Goal: Entertainment & Leisure: Consume media (video, audio)

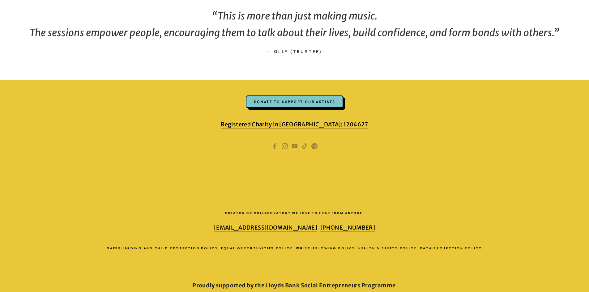
scroll to position [932, 0]
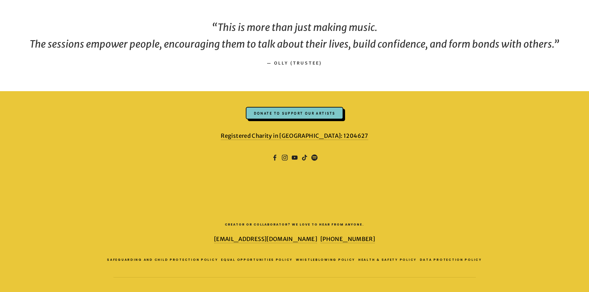
drag, startPoint x: 482, startPoint y: 228, endPoint x: 472, endPoint y: 208, distance: 22.3
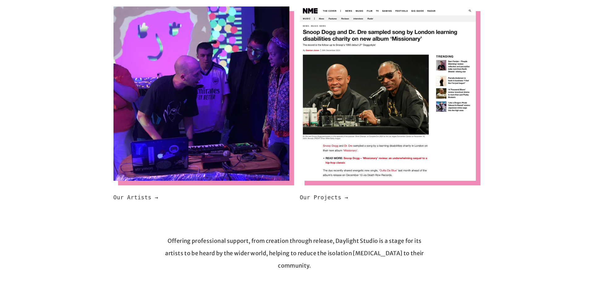
scroll to position [387, 0]
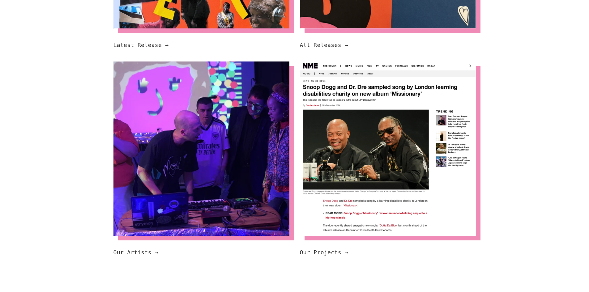
click at [323, 249] on code "Our Projects →" at bounding box center [324, 252] width 49 height 6
click at [342, 249] on code "Our Projects →" at bounding box center [324, 252] width 49 height 6
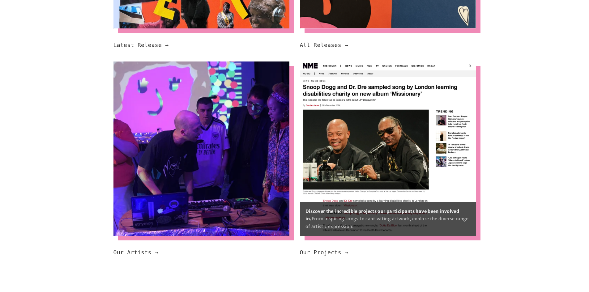
click at [326, 123] on img at bounding box center [388, 149] width 176 height 174
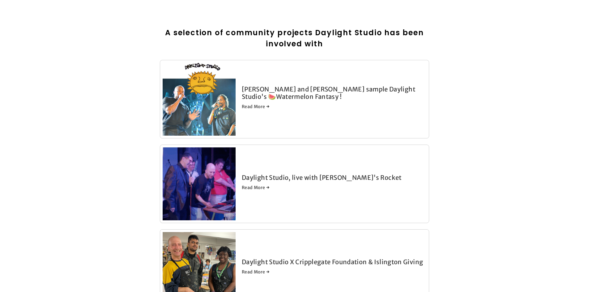
scroll to position [93, 0]
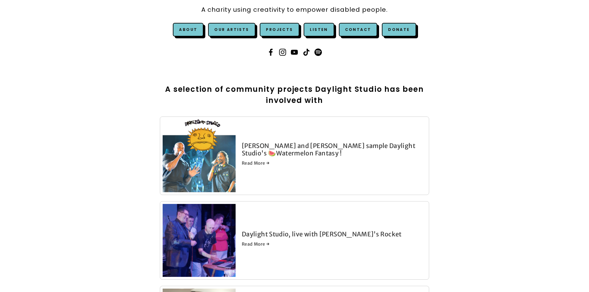
click at [219, 235] on img at bounding box center [199, 240] width 73 height 73
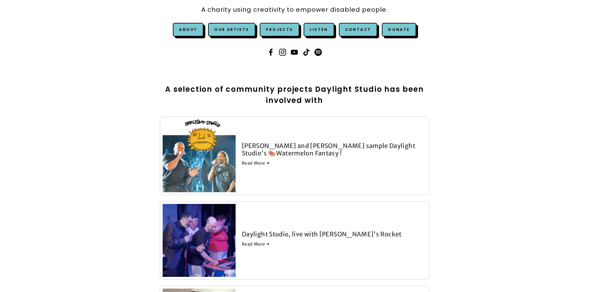
click at [251, 152] on link "[PERSON_NAME] and [PERSON_NAME] sample Daylight Studio's 🍉Watermelon Fantasy !" at bounding box center [329, 149] width 174 height 15
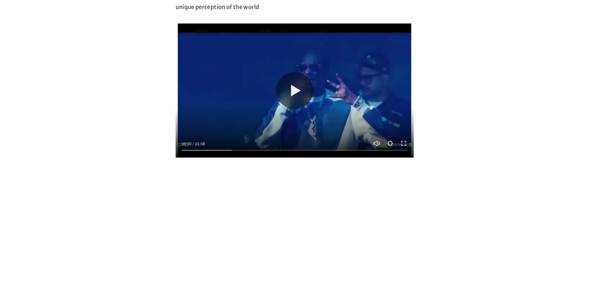
scroll to position [526, 0]
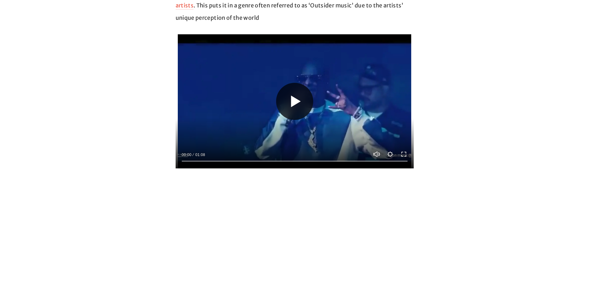
click at [291, 104] on button "Play" at bounding box center [294, 101] width 37 height 37
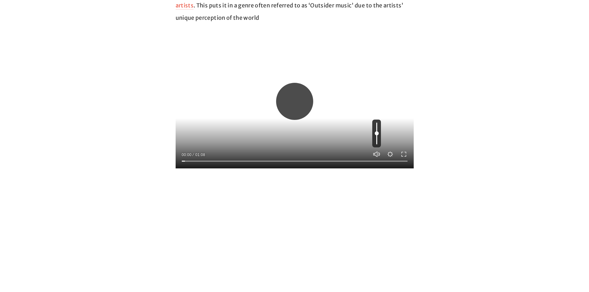
type input "***"
type input "****"
type input "***"
click at [377, 139] on input "Volume" at bounding box center [376, 134] width 9 height 28
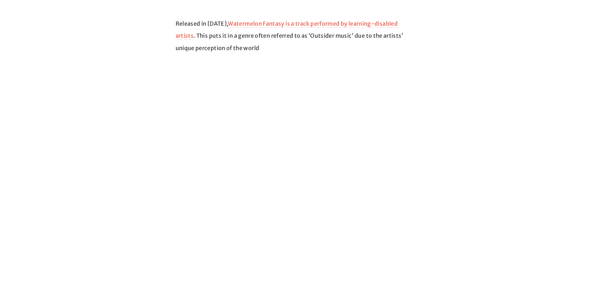
scroll to position [495, 0]
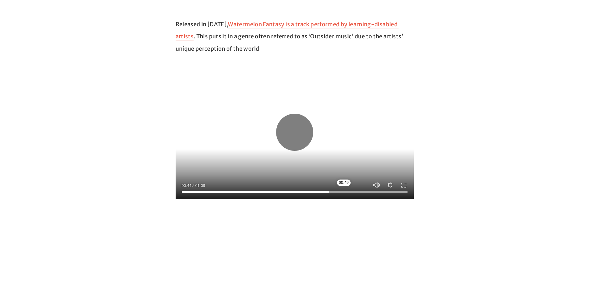
click at [344, 193] on input "Seek" at bounding box center [295, 192] width 226 height 4
click at [301, 138] on button "Play" at bounding box center [294, 132] width 37 height 37
type input "*****"
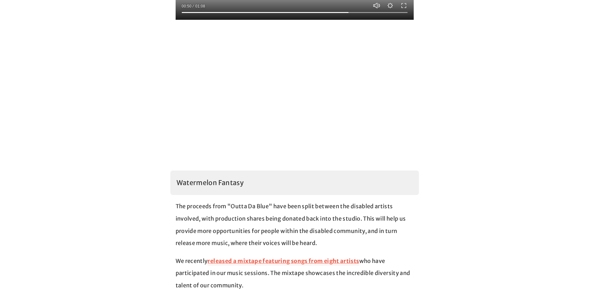
scroll to position [0, 0]
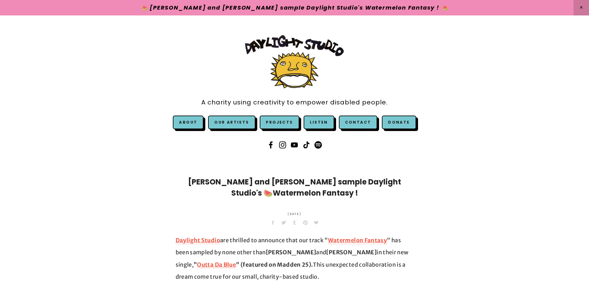
drag, startPoint x: 155, startPoint y: 229, endPoint x: 156, endPoint y: 133, distance: 95.9
click at [233, 128] on link "Our Artists" at bounding box center [231, 123] width 47 height 14
